Goal: Task Accomplishment & Management: Manage account settings

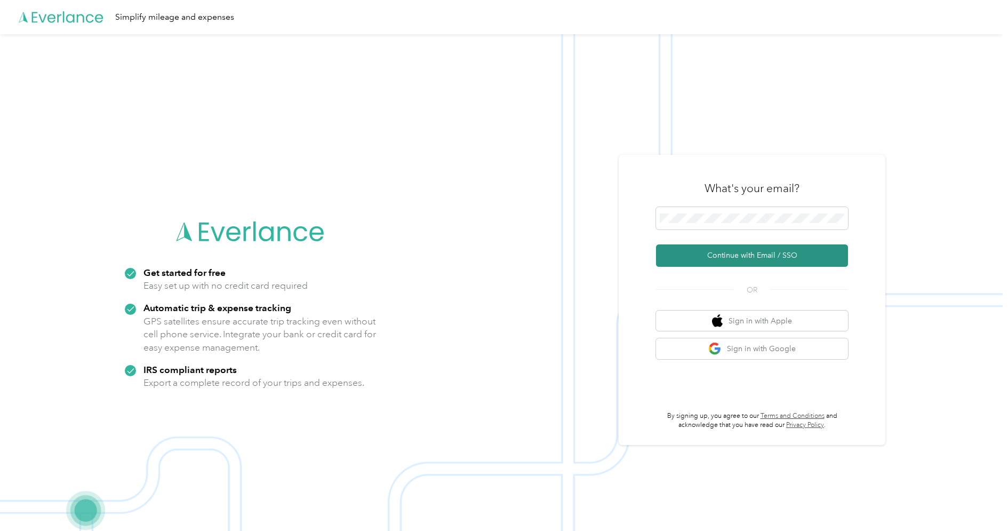
click at [747, 247] on button "Continue with Email / SSO" at bounding box center [752, 255] width 192 height 22
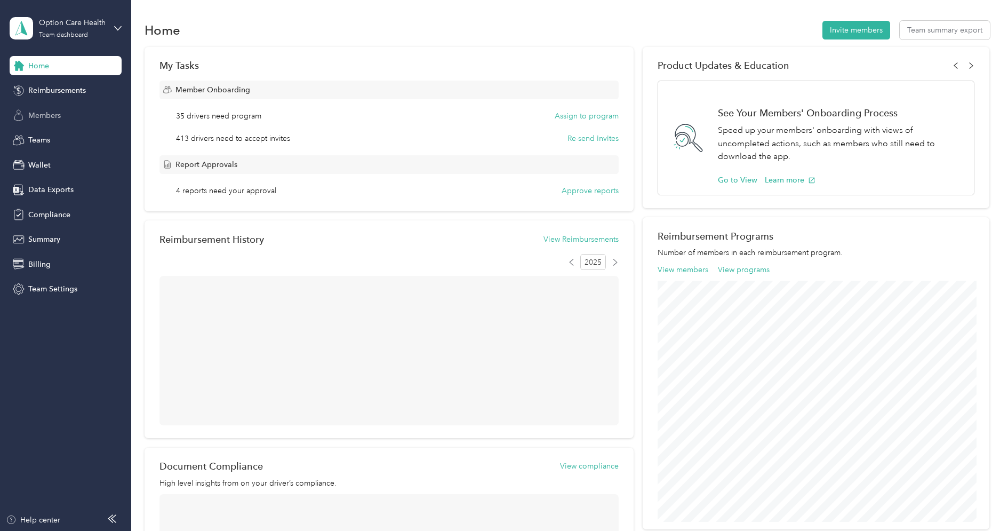
click at [76, 114] on div "Members" at bounding box center [66, 115] width 112 height 19
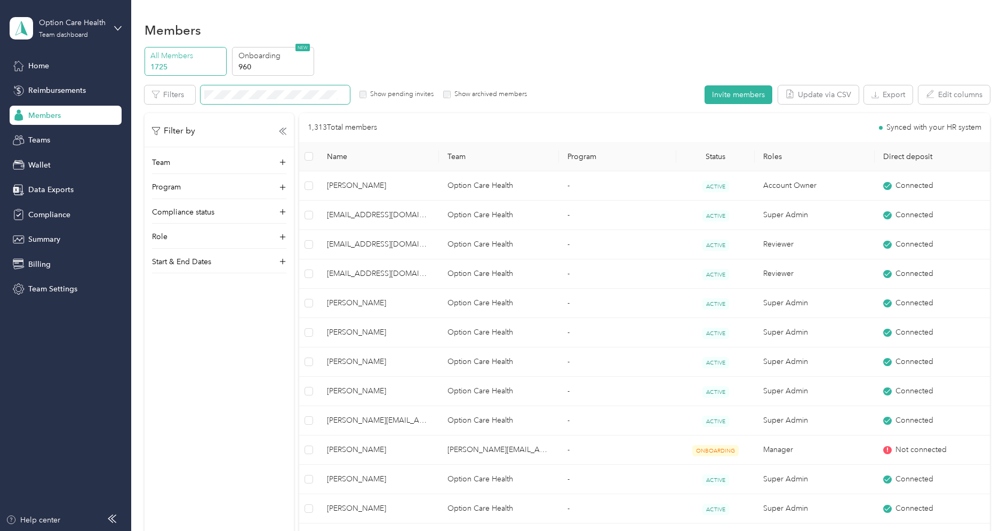
click at [267, 100] on span at bounding box center [275, 94] width 149 height 19
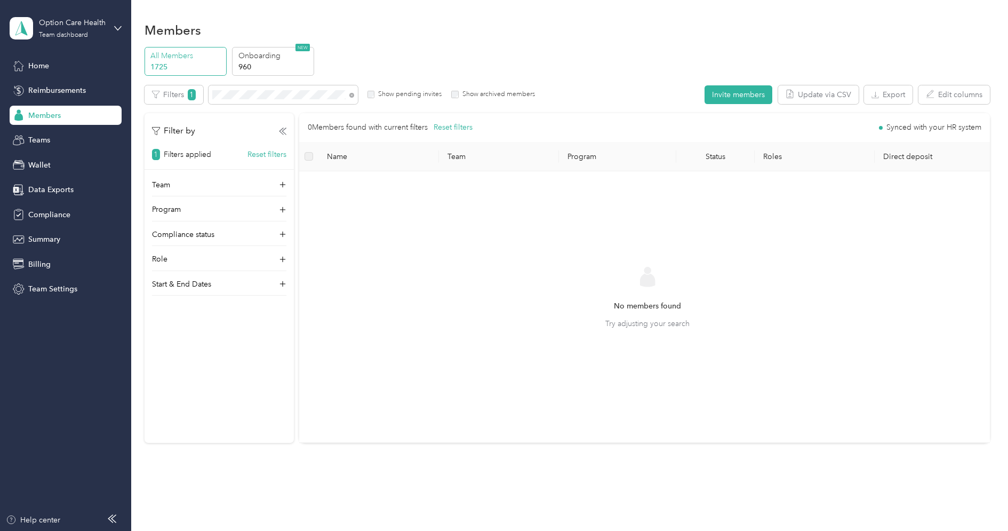
click at [399, 92] on label "Show pending invites" at bounding box center [407, 95] width 67 height 10
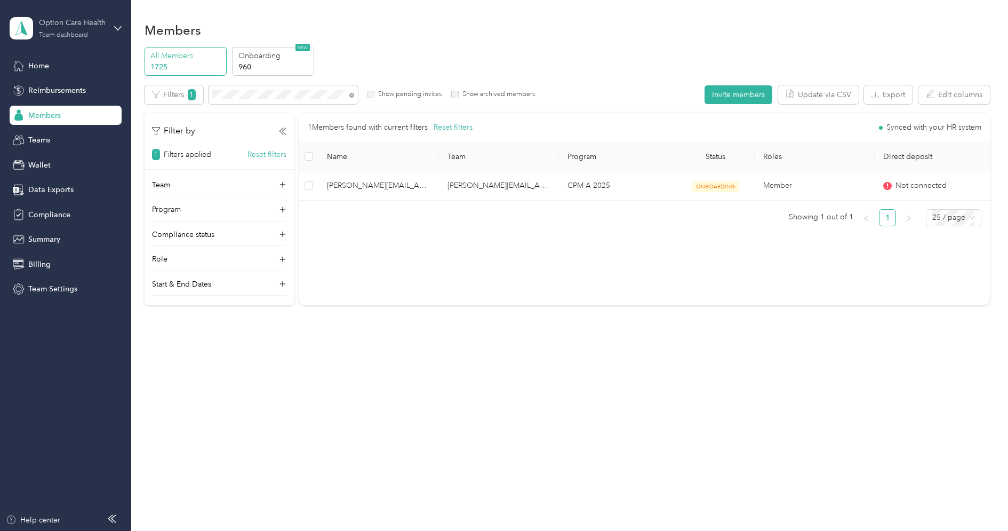
click at [66, 23] on div "Option Care Health" at bounding box center [72, 22] width 67 height 11
click at [61, 133] on div "Log out" at bounding box center [122, 136] width 210 height 19
